Goal: Transaction & Acquisition: Purchase product/service

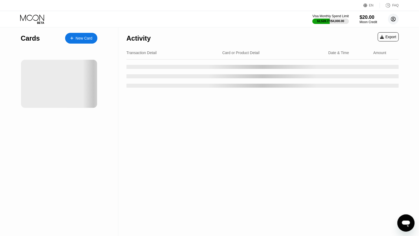
click at [397, 15] on circle at bounding box center [393, 19] width 11 height 11
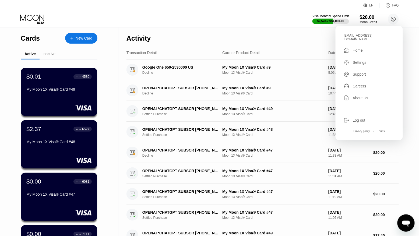
click at [349, 117] on icon at bounding box center [347, 120] width 6 height 6
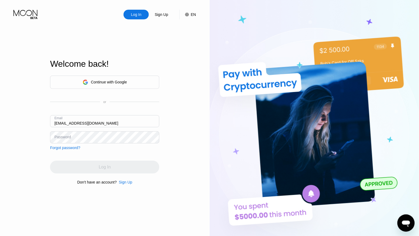
type input "[EMAIL_ADDRESS][DOMAIN_NAME]"
click at [93, 120] on input "[EMAIL_ADDRESS][DOMAIN_NAME]" at bounding box center [104, 121] width 109 height 12
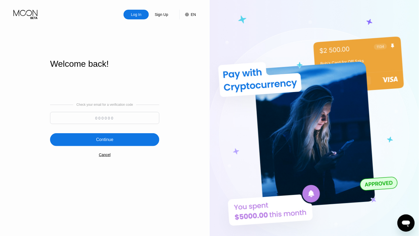
click at [102, 155] on div "Cancel" at bounding box center [105, 155] width 12 height 4
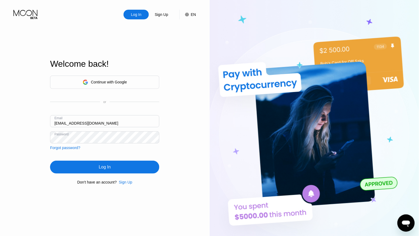
click at [91, 121] on input "[EMAIL_ADDRESS][DOMAIN_NAME]" at bounding box center [104, 121] width 109 height 12
click at [110, 167] on div "Log In" at bounding box center [105, 167] width 12 height 5
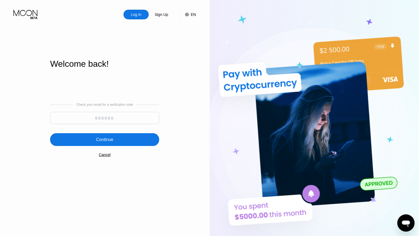
click at [116, 117] on input at bounding box center [104, 118] width 109 height 12
paste input "201045"
type input "201045"
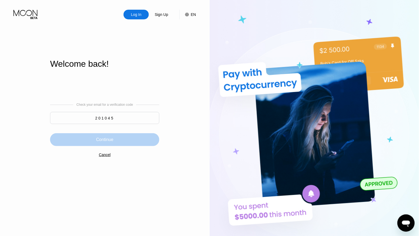
click at [111, 133] on div "Continue" at bounding box center [104, 139] width 109 height 13
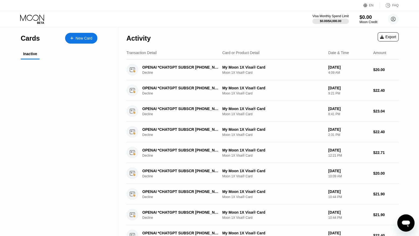
click at [367, 20] on div "Moon Credit" at bounding box center [369, 22] width 18 height 4
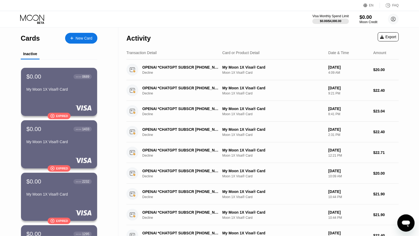
click at [370, 20] on div "Moon Credit" at bounding box center [369, 22] width 18 height 4
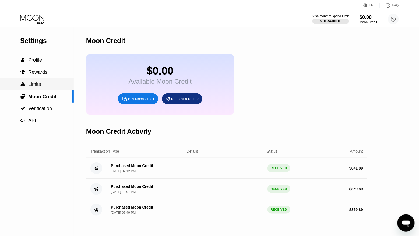
click at [45, 86] on div " Limits" at bounding box center [37, 85] width 74 height 6
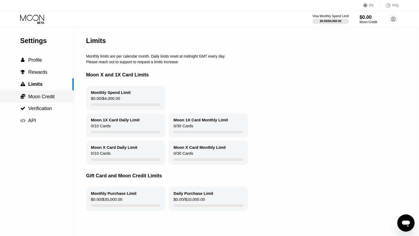
click at [48, 97] on span "Moon Credit" at bounding box center [41, 96] width 26 height 5
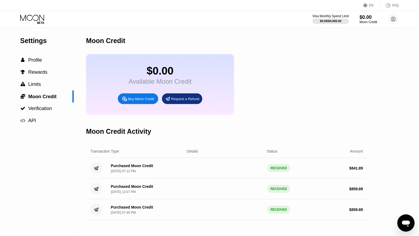
click at [137, 96] on div "Buy Moon Credit" at bounding box center [138, 98] width 40 height 11
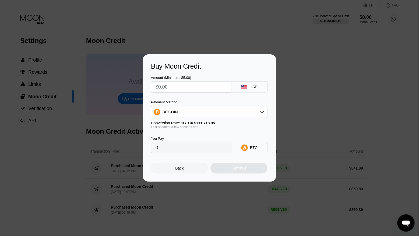
click at [175, 83] on input "text" at bounding box center [191, 87] width 71 height 11
type input "$8"
type input "0.00007161"
type input "$88"
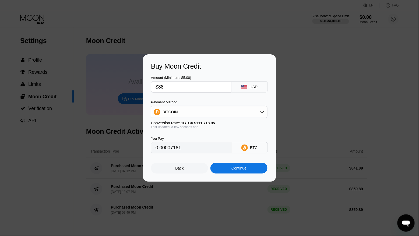
type input "0.00078770"
type input "$884"
type input "0.00791272"
type input "$884.8"
type input "0.00791988"
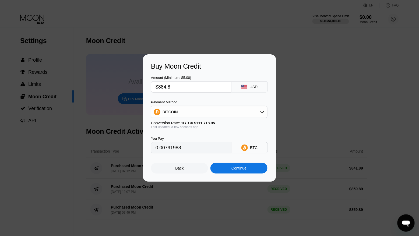
type input "$884.89"
type input "0.00792068"
type input "$884.89"
click at [183, 114] on div "BITCOIN" at bounding box center [209, 112] width 116 height 11
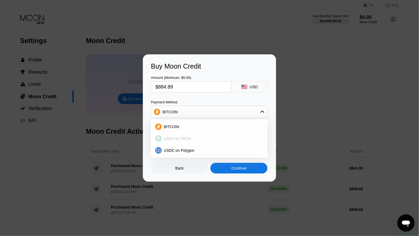
click at [181, 140] on span "USDT on TRON" at bounding box center [177, 139] width 27 height 4
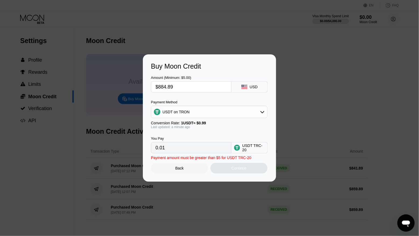
type input "893.83"
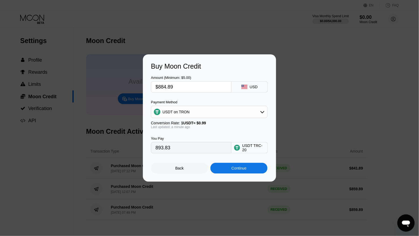
click at [223, 166] on div "Continue" at bounding box center [239, 168] width 57 height 11
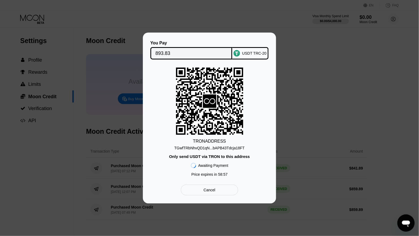
click at [165, 53] on input "893.83" at bounding box center [192, 53] width 72 height 11
click at [181, 149] on div "TGwfTRbNhvQD1qN...bAPB43Tdcja18FT" at bounding box center [209, 148] width 70 height 4
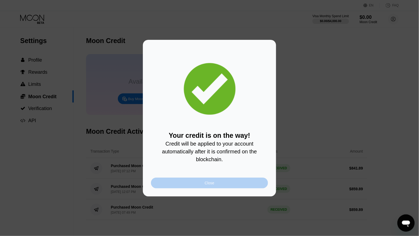
click at [198, 182] on div "Close" at bounding box center [209, 183] width 117 height 11
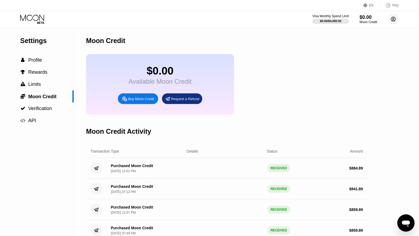
click at [396, 22] on circle at bounding box center [393, 19] width 11 height 11
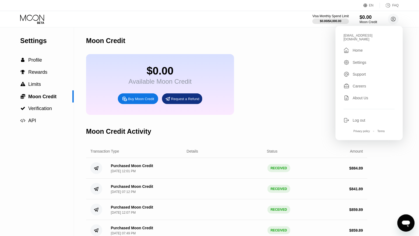
click at [367, 36] on div "[EMAIL_ADDRESS][DOMAIN_NAME]" at bounding box center [369, 38] width 51 height 8
copy div "kot-17.06@inbox.lv "
click at [42, 20] on icon at bounding box center [32, 19] width 25 height 9
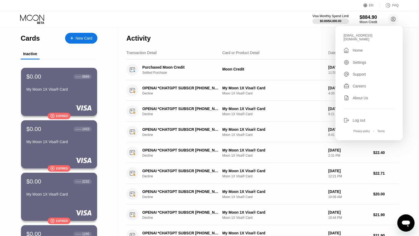
click at [83, 35] on div "New Card" at bounding box center [81, 38] width 32 height 11
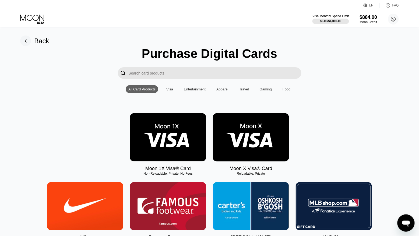
click at [192, 137] on img at bounding box center [168, 137] width 76 height 48
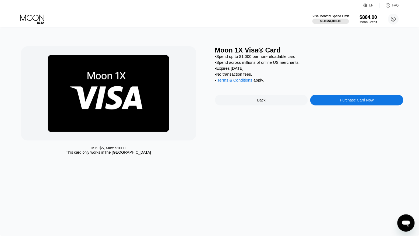
click at [357, 98] on div "Purchase Card Now" at bounding box center [356, 100] width 93 height 11
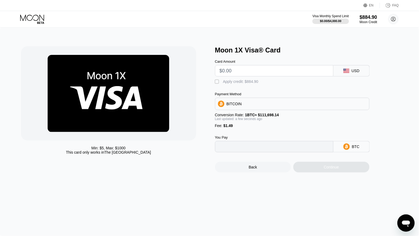
type input "0"
click at [257, 72] on input "text" at bounding box center [274, 70] width 109 height 11
type input "$8"
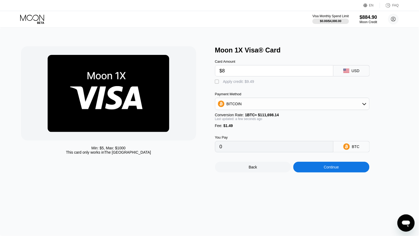
type input "0.00008497"
type input "$80"
type input "0.00072956"
type input "$80"
click at [246, 79] on div "Apply credit: $81.49" at bounding box center [239, 81] width 33 height 4
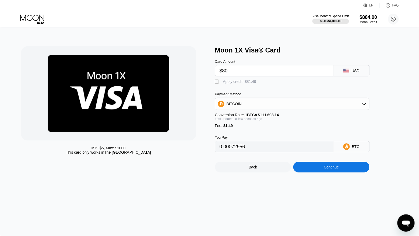
type input "0"
click at [309, 170] on div "Continue" at bounding box center [331, 167] width 76 height 11
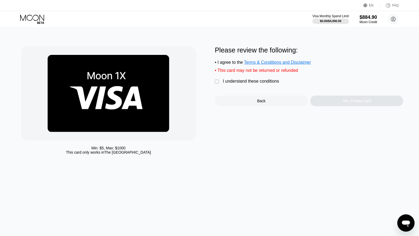
click at [243, 81] on div "I understand these conditions" at bounding box center [251, 81] width 56 height 5
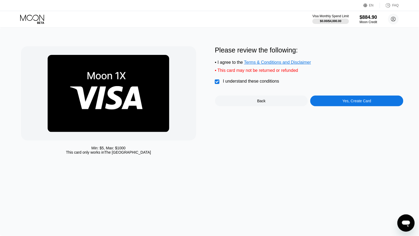
click at [351, 99] on div "Yes, Create Card" at bounding box center [356, 101] width 93 height 11
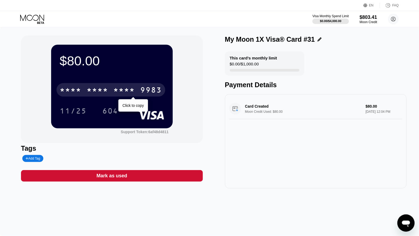
click at [160, 91] on div "9983" at bounding box center [152, 90] width 22 height 9
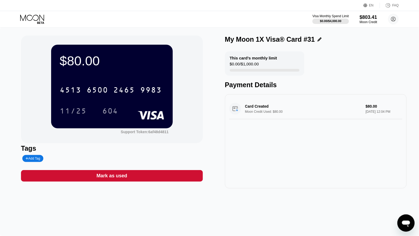
click at [37, 19] on icon at bounding box center [32, 18] width 24 height 6
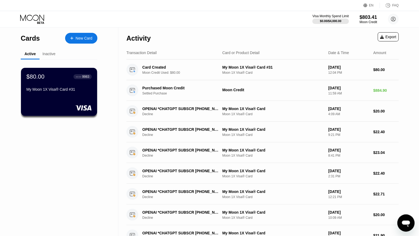
click at [78, 41] on div "New Card" at bounding box center [81, 38] width 32 height 11
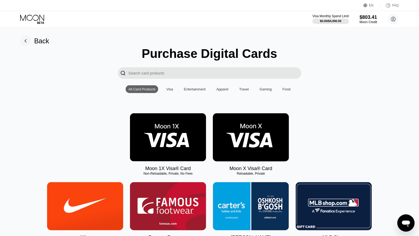
click at [167, 146] on img at bounding box center [168, 137] width 76 height 48
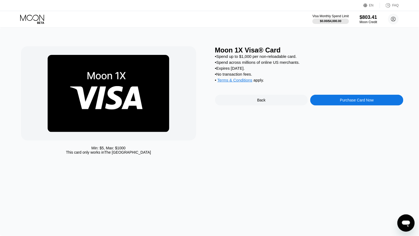
click at [330, 103] on div "Purchase Card Now" at bounding box center [356, 100] width 93 height 11
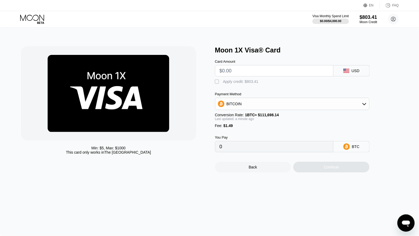
click at [266, 68] on input "text" at bounding box center [274, 70] width 109 height 11
type input "$8"
type input "0.00008497"
type input "$80"
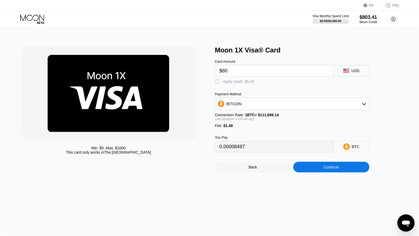
type input "0.00072956"
type input "$80"
click at [239, 81] on div "Apply credit: $81.49" at bounding box center [239, 81] width 33 height 4
type input "0"
click at [327, 168] on div "Continue" at bounding box center [331, 167] width 15 height 4
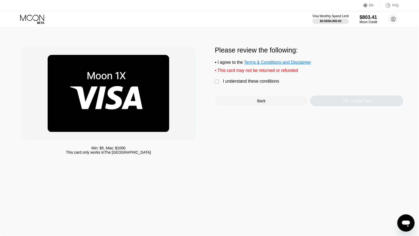
click at [234, 83] on div "I understand these conditions" at bounding box center [251, 81] width 56 height 5
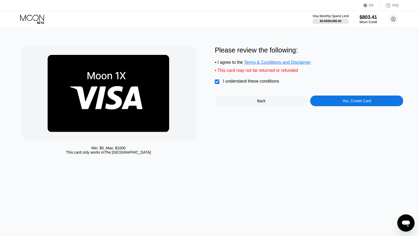
click at [328, 98] on div "Yes, Create Card" at bounding box center [356, 101] width 93 height 11
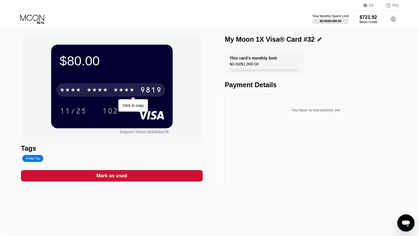
click at [155, 88] on div "9819" at bounding box center [152, 90] width 22 height 9
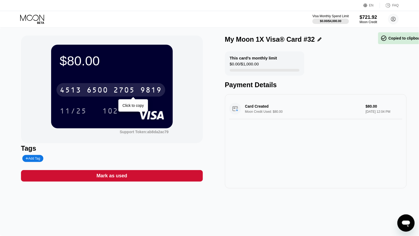
click at [155, 88] on div "9819" at bounding box center [152, 90] width 22 height 9
click at [42, 18] on icon at bounding box center [32, 18] width 24 height 6
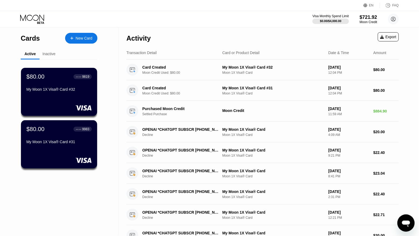
click at [80, 36] on div "New Card" at bounding box center [84, 38] width 17 height 5
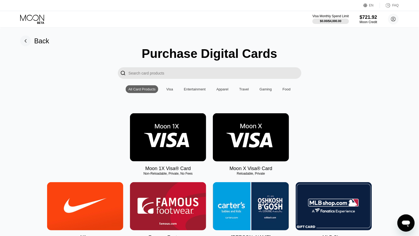
click at [146, 134] on img at bounding box center [168, 137] width 76 height 48
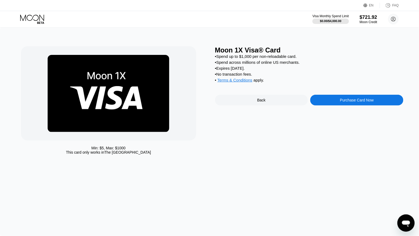
click at [357, 100] on div "Purchase Card Now" at bounding box center [357, 100] width 34 height 4
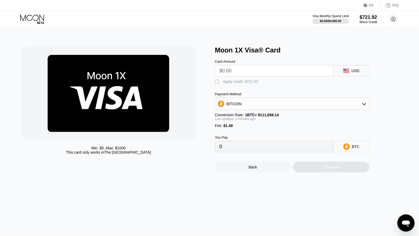
click at [254, 73] on input "text" at bounding box center [274, 70] width 109 height 11
type input "$8"
type input "0.00008497"
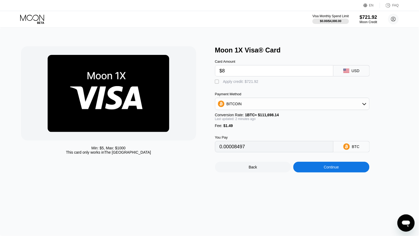
type input "$80"
type input "0.00072956"
type input "$80"
click at [237, 81] on div "Apply credit: $81.49" at bounding box center [239, 81] width 33 height 4
type input "0"
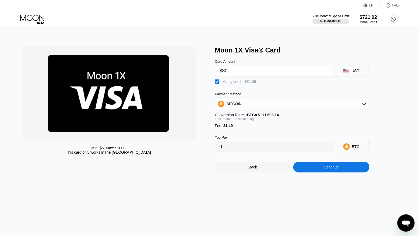
click at [323, 171] on div "Continue" at bounding box center [331, 167] width 76 height 11
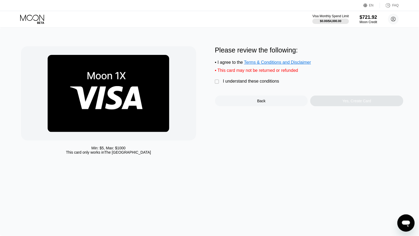
click at [272, 81] on div "I understand these conditions" at bounding box center [251, 81] width 56 height 5
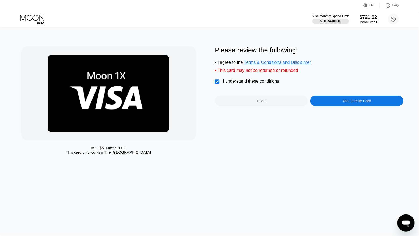
click at [328, 102] on div "Yes, Create Card" at bounding box center [356, 101] width 93 height 11
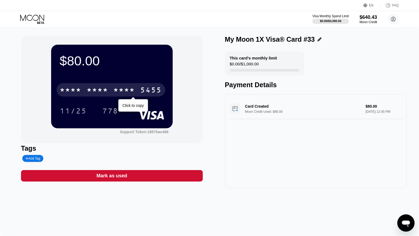
click at [135, 91] on div "* * * *" at bounding box center [125, 90] width 22 height 9
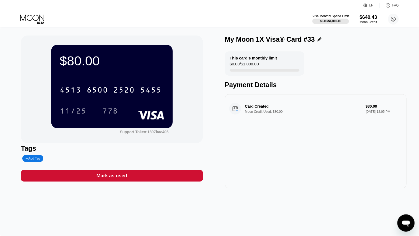
click at [38, 18] on icon at bounding box center [32, 19] width 25 height 9
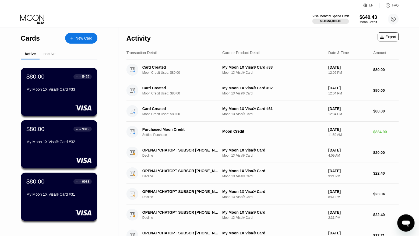
click at [78, 37] on div "New Card" at bounding box center [84, 38] width 17 height 5
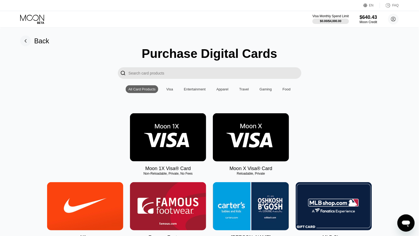
click at [193, 137] on img at bounding box center [168, 137] width 76 height 48
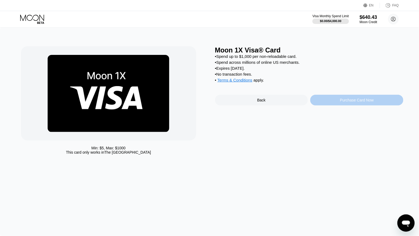
click at [367, 99] on div "Purchase Card Now" at bounding box center [357, 100] width 34 height 4
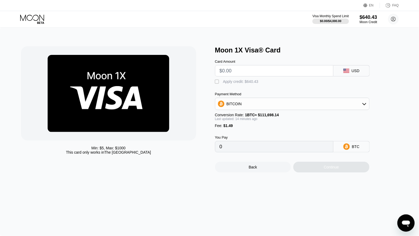
click at [269, 69] on input "text" at bounding box center [274, 70] width 109 height 11
type input "$9"
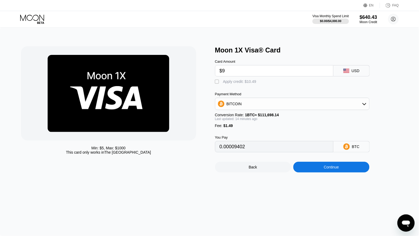
type input "0.00009402"
type input "$90"
type input "0.00081999"
type input "$90"
click at [239, 83] on div "Apply credit: $91.49" at bounding box center [239, 81] width 33 height 4
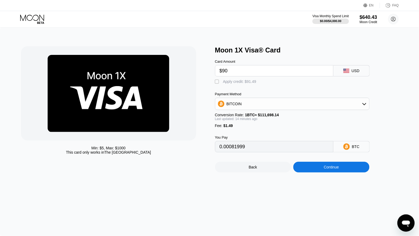
type input "0"
click at [323, 173] on div "Continue" at bounding box center [331, 167] width 76 height 11
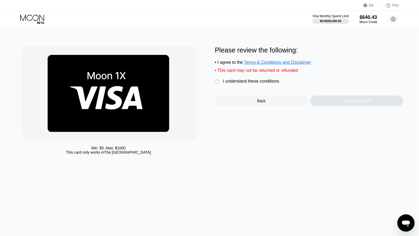
click at [258, 83] on div "I understand these conditions" at bounding box center [251, 81] width 56 height 5
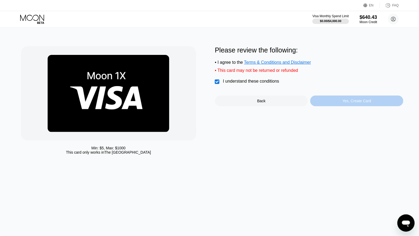
click at [325, 100] on div "Yes, Create Card" at bounding box center [356, 101] width 93 height 11
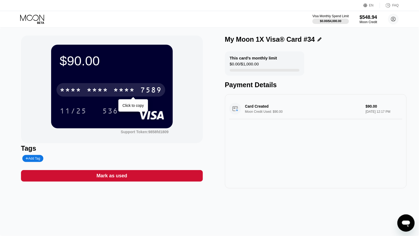
click at [146, 90] on div "7589" at bounding box center [152, 90] width 22 height 9
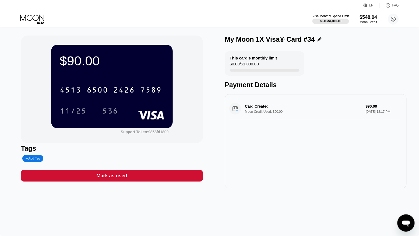
click at [37, 17] on icon at bounding box center [32, 19] width 25 height 9
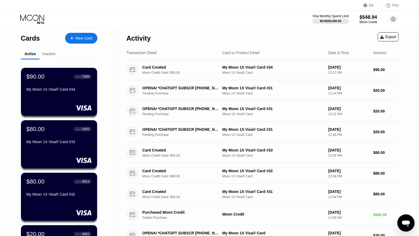
click at [91, 35] on div "New Card" at bounding box center [81, 38] width 32 height 11
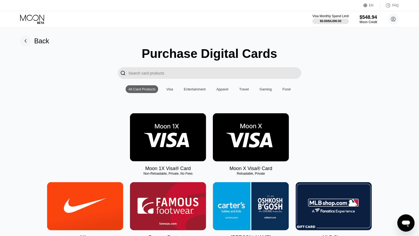
click at [161, 117] on img at bounding box center [168, 137] width 76 height 48
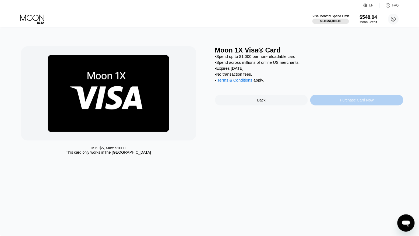
click at [326, 105] on div "Purchase Card Now" at bounding box center [356, 100] width 93 height 11
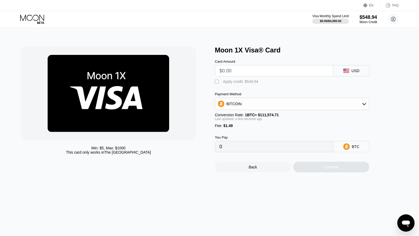
click at [250, 73] on input "text" at bounding box center [274, 70] width 109 height 11
type input "$9"
type input "0.00009402"
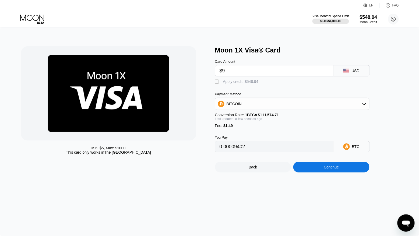
type input "$90"
type input "0.00081999"
type input "$90"
click at [235, 83] on div "Apply credit: $91.49" at bounding box center [239, 81] width 33 height 4
type input "0"
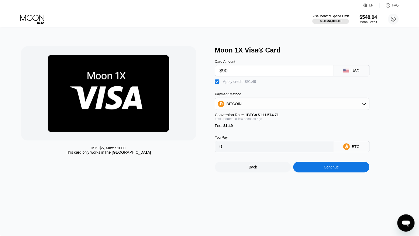
click at [324, 168] on div "Continue" at bounding box center [331, 167] width 15 height 4
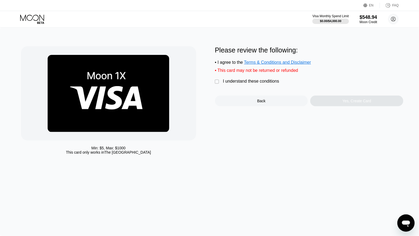
click at [243, 81] on div "I understand these conditions" at bounding box center [251, 81] width 56 height 5
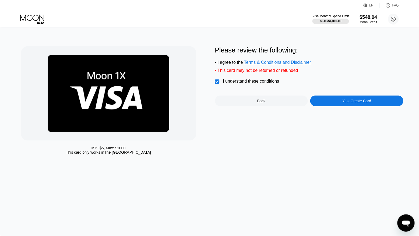
click at [324, 100] on div "Yes, Create Card" at bounding box center [356, 101] width 93 height 11
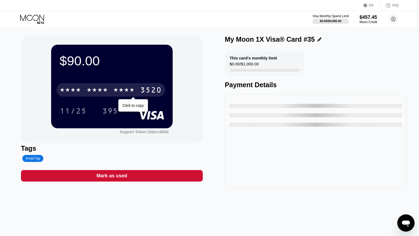
click at [155, 90] on div "3520" at bounding box center [152, 90] width 22 height 9
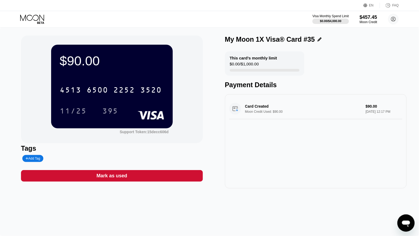
click at [28, 20] on icon at bounding box center [32, 19] width 25 height 9
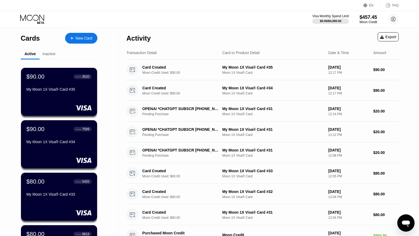
click at [89, 39] on div "New Card" at bounding box center [84, 38] width 17 height 5
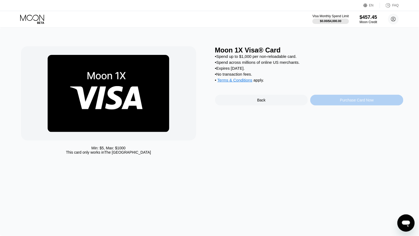
click at [326, 101] on div "Purchase Card Now" at bounding box center [356, 100] width 93 height 11
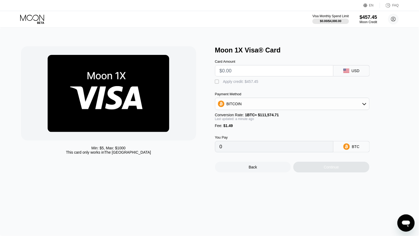
click at [237, 69] on input "text" at bounding box center [274, 70] width 109 height 11
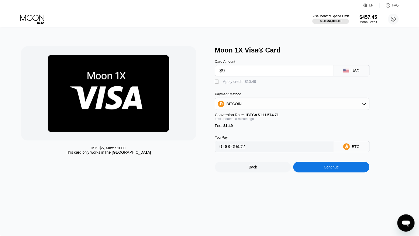
type input "$90"
type input "0.00081999"
type input "$90"
click at [234, 83] on div "Apply credit: $91.49" at bounding box center [239, 81] width 33 height 4
type input "0"
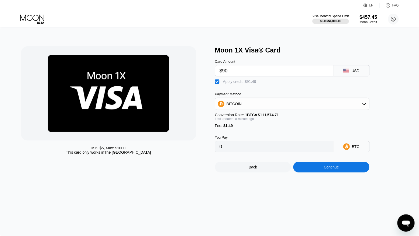
click at [319, 171] on div "Continue" at bounding box center [331, 167] width 76 height 11
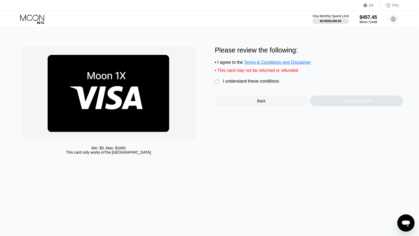
click at [252, 81] on div "I understand these conditions" at bounding box center [251, 81] width 56 height 5
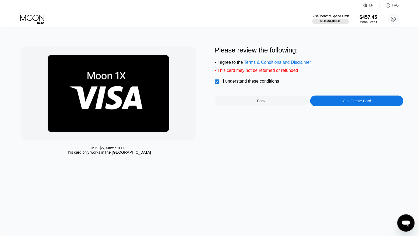
click at [348, 101] on div "Yes, Create Card" at bounding box center [357, 101] width 29 height 4
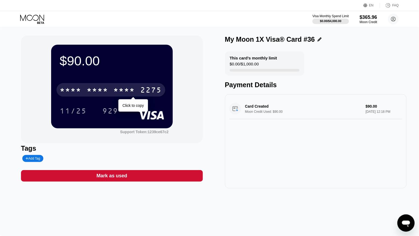
click at [132, 92] on div "* * * *" at bounding box center [125, 90] width 22 height 9
